Goal: Information Seeking & Learning: Learn about a topic

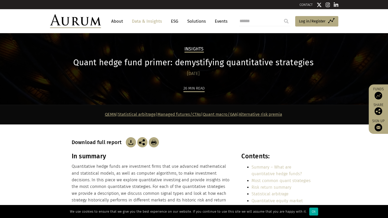
click at [99, 64] on h1 "Quant hedge fund primer: demystifying quantitative strategies" at bounding box center [193, 63] width 243 height 10
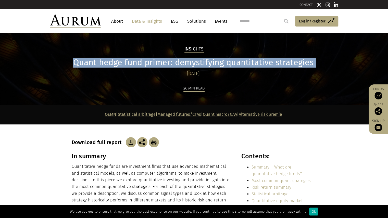
click at [99, 64] on h1 "Quant hedge fund primer: demystifying quantitative strategies" at bounding box center [193, 63] width 243 height 10
copy div "Quant hedge fund primer: demystifying quantitative strategies"
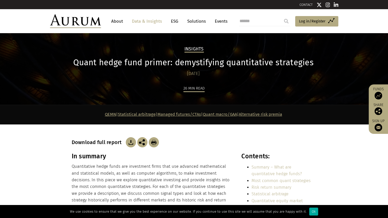
click at [233, 83] on div "Insights Quant hedge fund primer: demystifying quantitative strategies [DATE] 2…" at bounding box center [194, 75] width 255 height 59
click at [184, 76] on div "[DATE]" at bounding box center [193, 73] width 243 height 7
click at [224, 83] on div "Insights Quant hedge fund primer: demystifying quantitative strategies [DATE] 2…" at bounding box center [194, 75] width 255 height 59
click at [206, 62] on h1 "Quant hedge fund primer: demystifying quantitative strategies" at bounding box center [193, 63] width 243 height 10
click at [136, 63] on h1 "Quant hedge fund primer: demystifying quantitative strategies" at bounding box center [193, 63] width 243 height 10
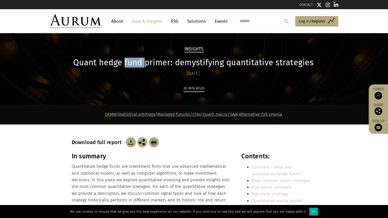
click at [136, 63] on h1 "Quant hedge fund primer: demystifying quantitative strategies" at bounding box center [193, 63] width 243 height 10
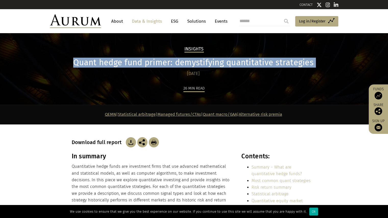
click at [136, 63] on h1 "Quant hedge fund primer: demystifying quantitative strategies" at bounding box center [193, 63] width 243 height 10
copy div "Quant hedge fund primer: demystifying quantitative strategies"
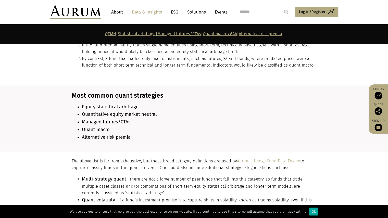
scroll to position [428, 0]
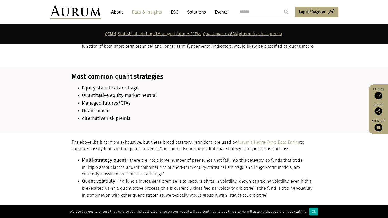
click at [159, 147] on p "The above list is far from exhaustive, but these broad category definitions are…" at bounding box center [193, 146] width 243 height 14
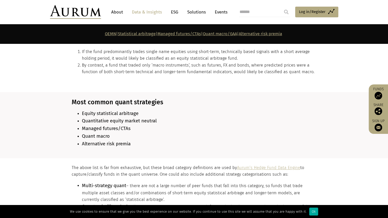
scroll to position [402, 0]
click at [87, 111] on b "Equity statistical arbitrage" at bounding box center [110, 114] width 57 height 6
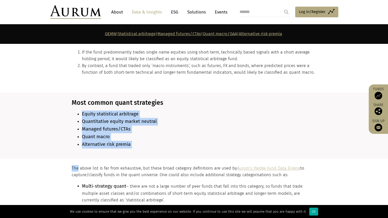
drag, startPoint x: 87, startPoint y: 111, endPoint x: 165, endPoint y: 157, distance: 90.5
click at [140, 141] on li "Alternative risk premia" at bounding box center [198, 145] width 233 height 8
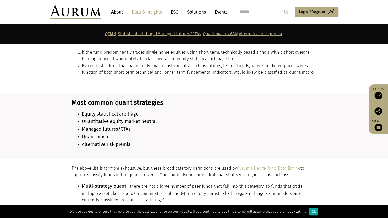
click at [89, 111] on b "Equity statistical arbitrage" at bounding box center [110, 114] width 57 height 6
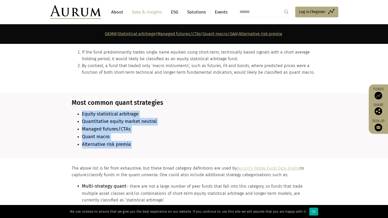
drag, startPoint x: 89, startPoint y: 110, endPoint x: 170, endPoint y: 152, distance: 91.0
click at [170, 152] on section "Most common quant strategies Equity statistical arbitrage Quantitative equity m…" at bounding box center [194, 126] width 388 height 66
copy main "Equity statistical arbitrage Quantitative equity market neutral Managed futures…"
click at [171, 159] on section "The above list is far from exhaustive, but these broad category definitions are…" at bounding box center [194, 197] width 388 height 76
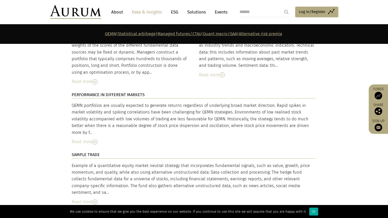
scroll to position [1200, 0]
click at [94, 79] on img at bounding box center [94, 81] width 5 height 5
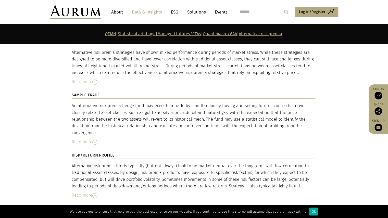
scroll to position [2160, 0]
